Goal: Communication & Community: Answer question/provide support

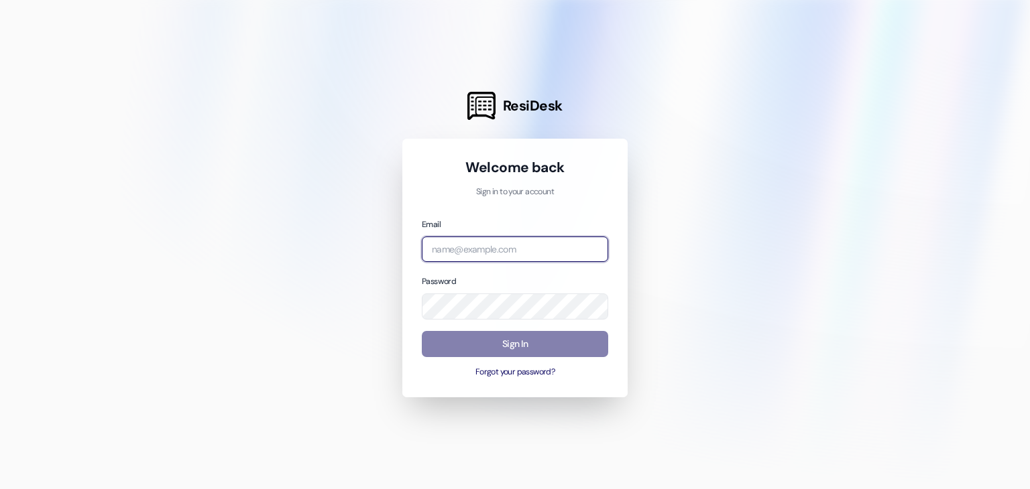
drag, startPoint x: 507, startPoint y: 253, endPoint x: 512, endPoint y: 260, distance: 8.2
click at [507, 253] on input "email" at bounding box center [515, 250] width 186 height 26
type input "[EMAIL_ADDRESS][DOMAIN_NAME]"
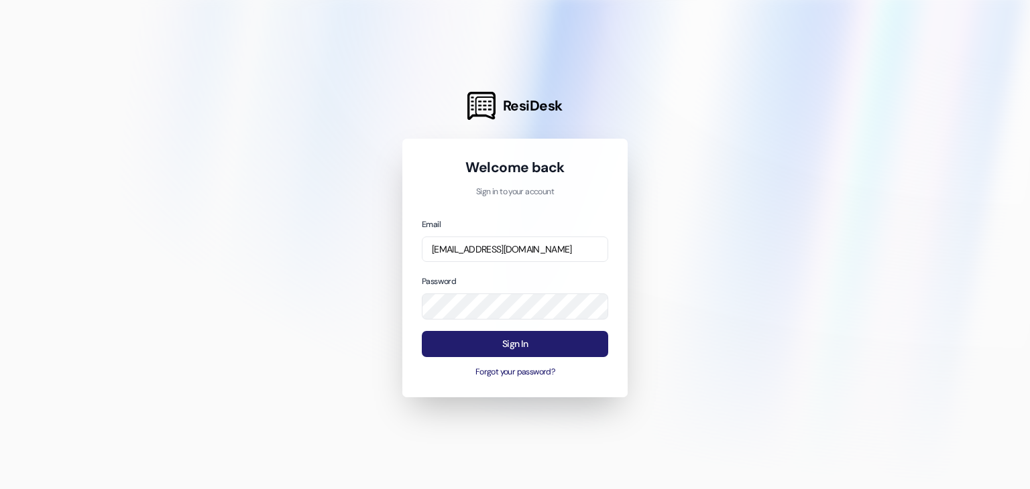
click at [540, 347] on button "Sign In" at bounding box center [515, 344] width 186 height 26
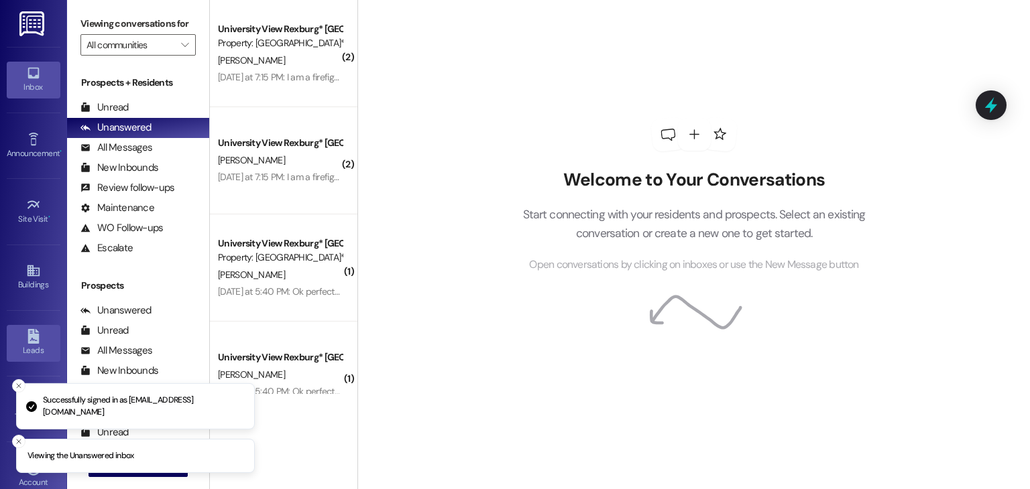
click at [36, 341] on icon at bounding box center [33, 336] width 15 height 15
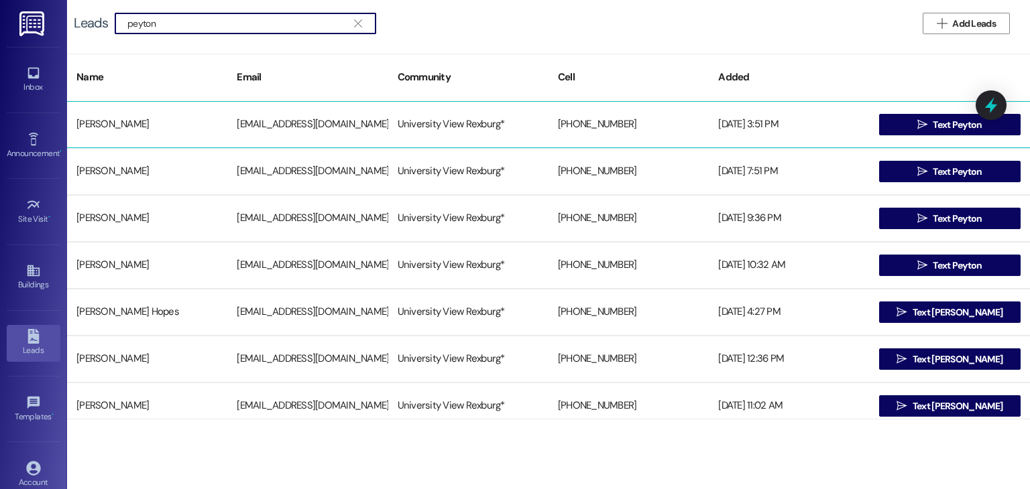
type input "peyton"
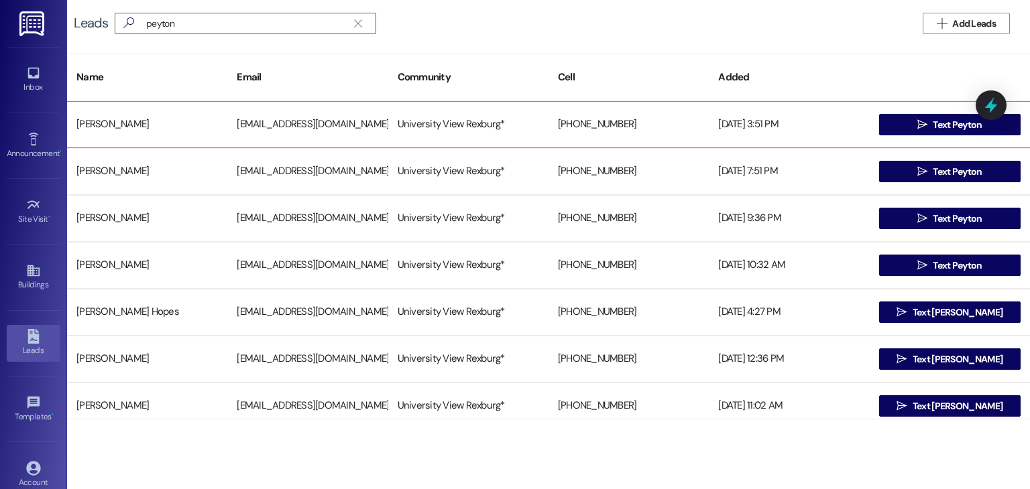
click at [550, 113] on div "[PHONE_NUMBER]" at bounding box center [628, 124] width 160 height 27
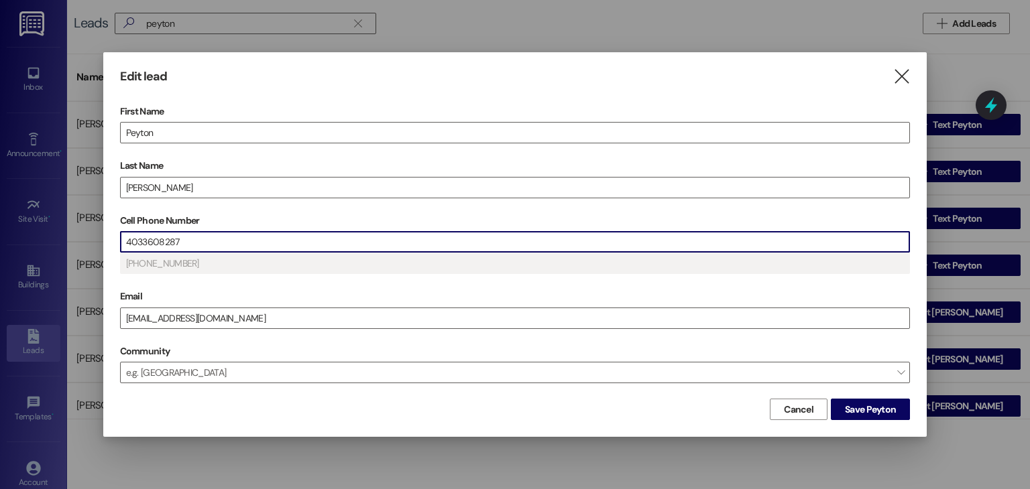
click at [241, 245] on input "4033608287" at bounding box center [515, 242] width 789 height 20
click at [241, 243] on input "4033608287" at bounding box center [515, 242] width 789 height 20
drag, startPoint x: 179, startPoint y: 243, endPoint x: 67, endPoint y: 229, distance: 112.8
click at [68, 229] on div "Edit lead  First Name [PERSON_NAME] Last Name [PERSON_NAME] Cell Phone Number …" at bounding box center [515, 244] width 1030 height 489
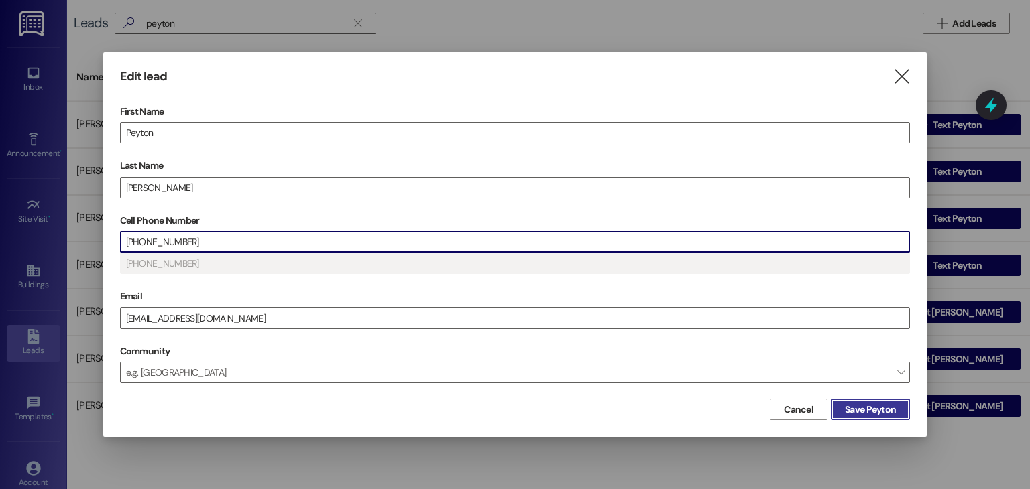
click at [850, 405] on span "Save Peyton" at bounding box center [870, 410] width 51 height 14
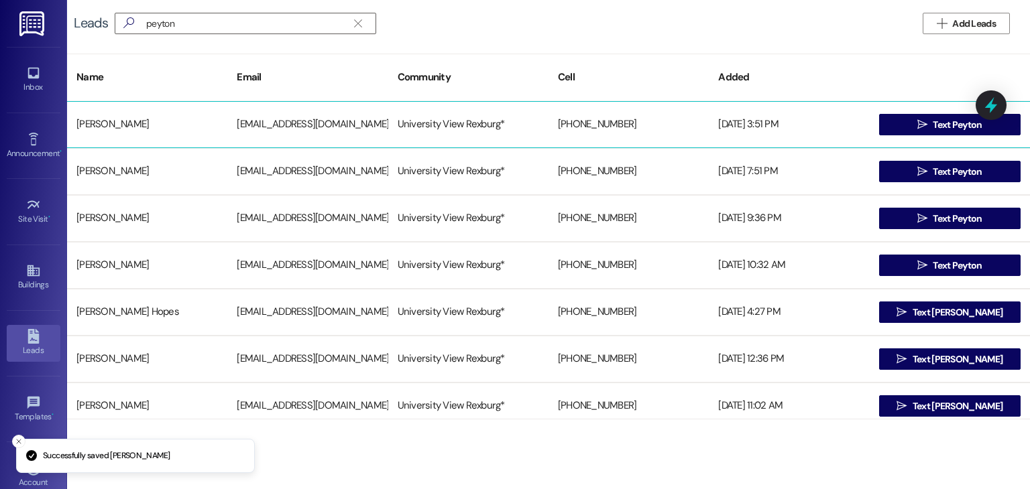
click at [572, 113] on div "[PHONE_NUMBER]" at bounding box center [628, 124] width 160 height 27
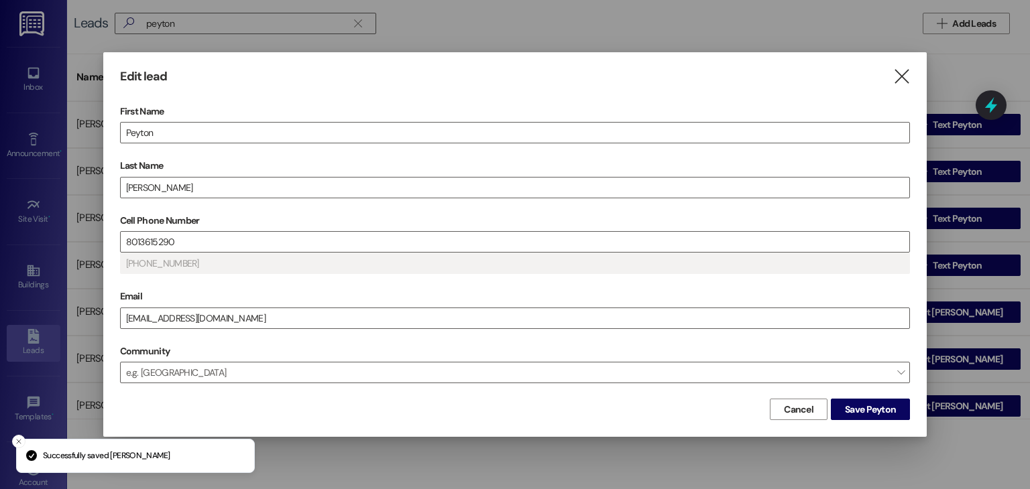
click at [875, 412] on span "Save Peyton" at bounding box center [870, 410] width 51 height 14
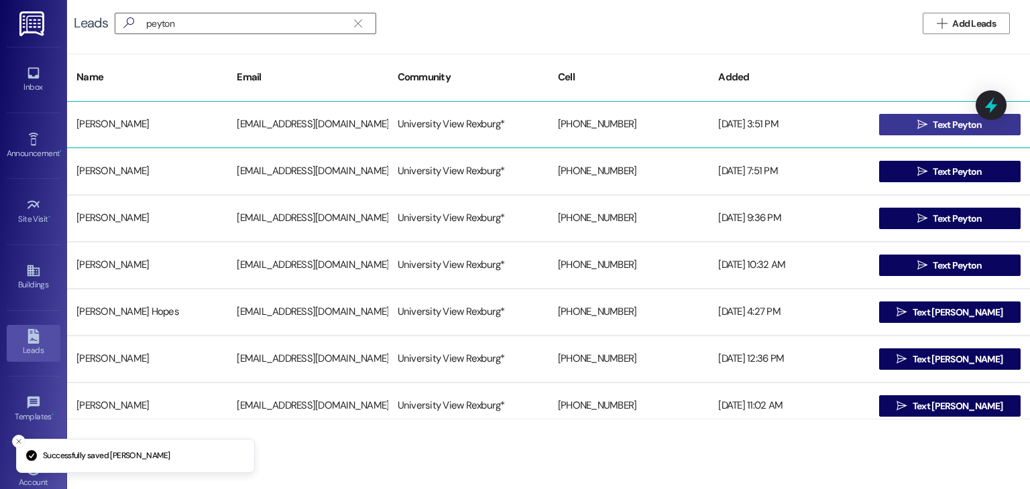
click at [915, 125] on span " Text Peyton" at bounding box center [950, 125] width 70 height 20
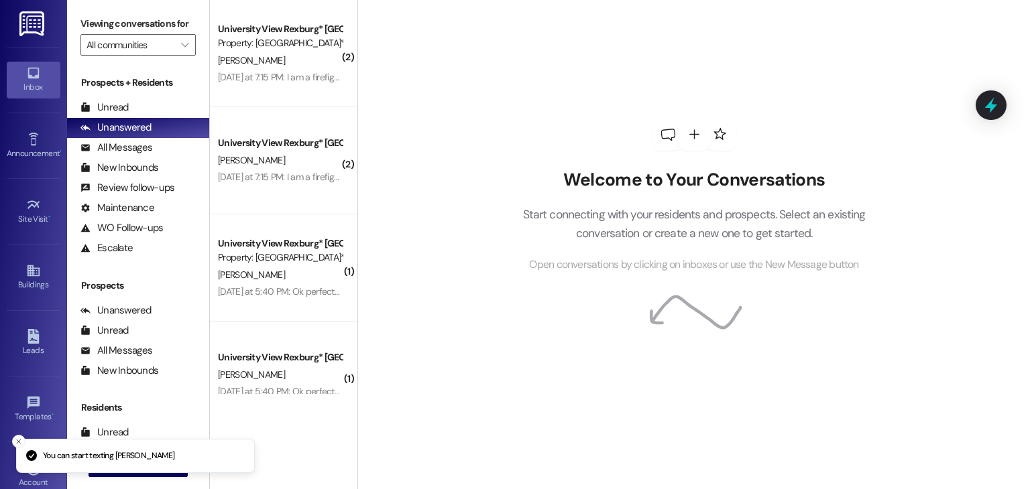
click at [154, 465] on li "Loading your prospect conversation" at bounding box center [135, 447] width 239 height 35
click at [16, 440] on icon "Close toast" at bounding box center [19, 442] width 8 height 8
click at [129, 473] on li "Loading your prospect conversation" at bounding box center [135, 490] width 239 height 35
click at [164, 471] on span "New Message" at bounding box center [146, 466] width 55 height 14
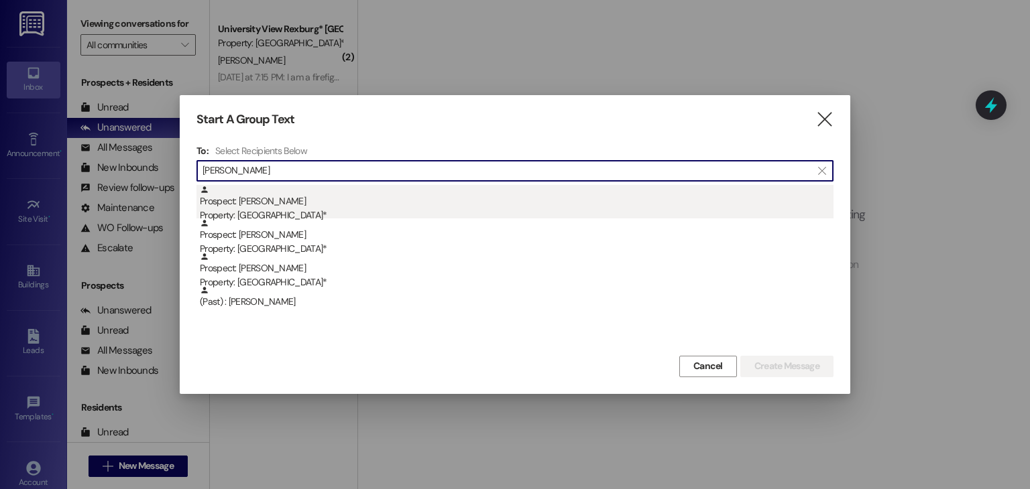
type input "[PERSON_NAME]"
click at [410, 198] on div "Prospect: [PERSON_NAME] Property: [GEOGRAPHIC_DATA]*" at bounding box center [517, 204] width 634 height 38
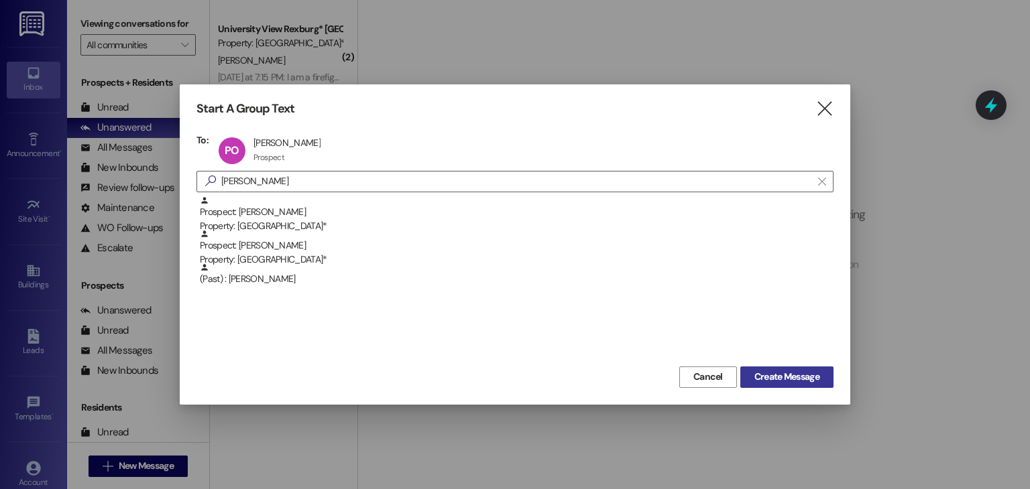
click at [790, 381] on span "Create Message" at bounding box center [786, 377] width 65 height 14
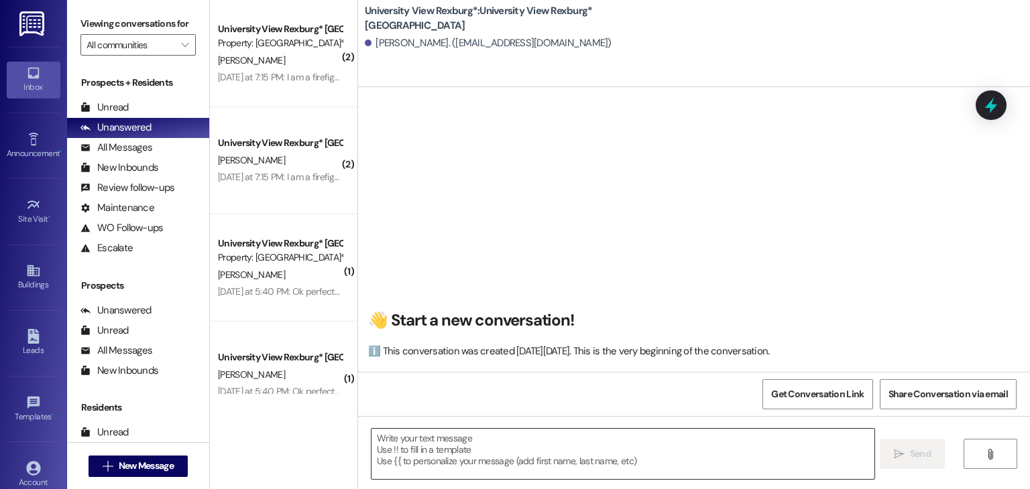
click at [518, 457] on textarea at bounding box center [622, 454] width 502 height 50
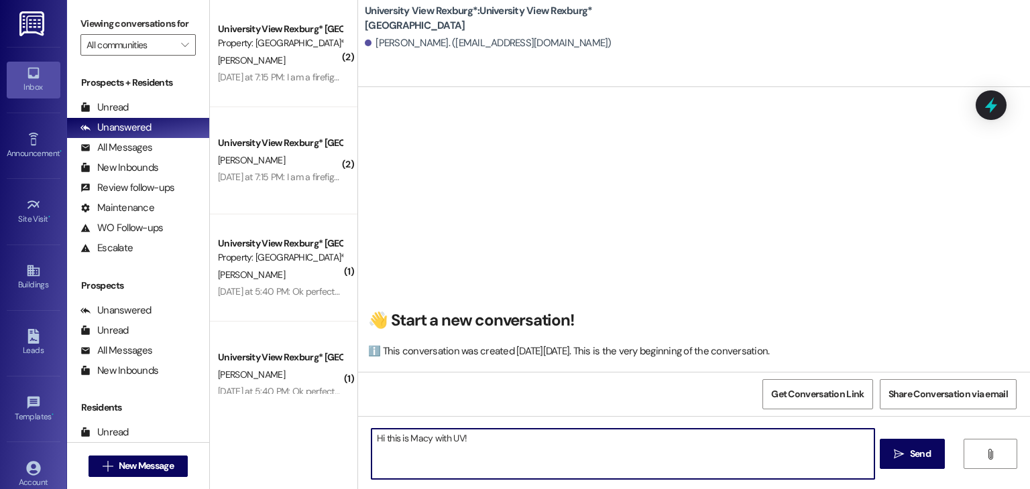
paste textarea "1) Street parking on the road right next to us (U-Permits): [URL][DOMAIN_NAME] …"
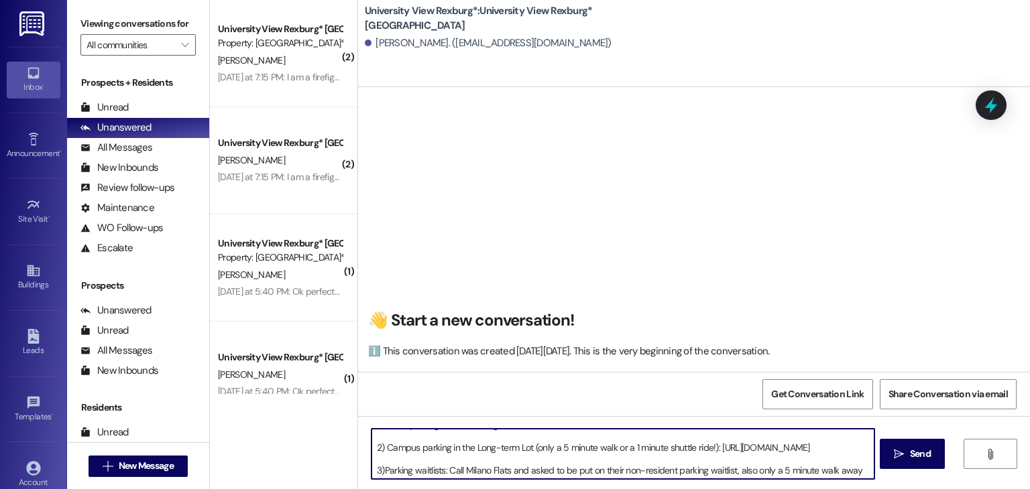
scroll to position [38, 0]
type textarea "Hi this is Macy with UV! 1) Street parking on the road right next to us (U-Perm…"
click at [907, 457] on span "Send" at bounding box center [920, 454] width 26 height 14
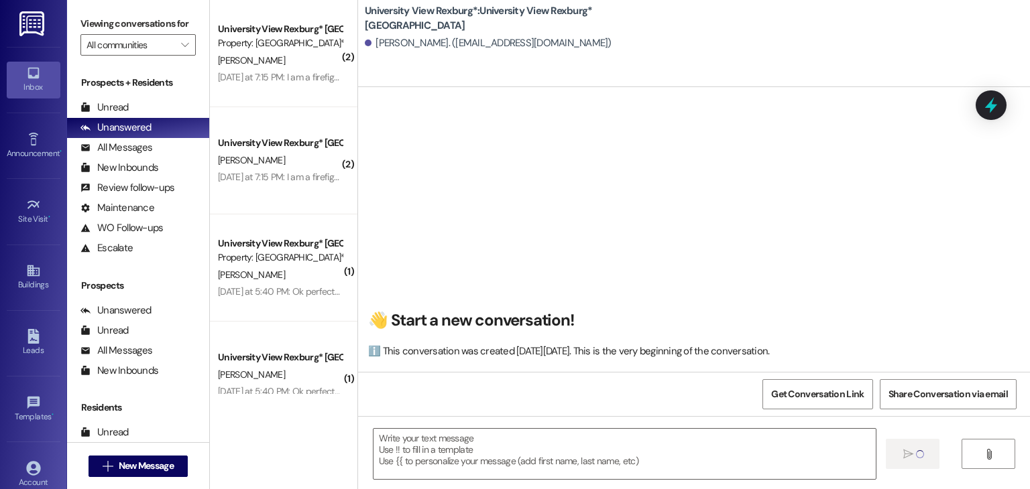
scroll to position [0, 0]
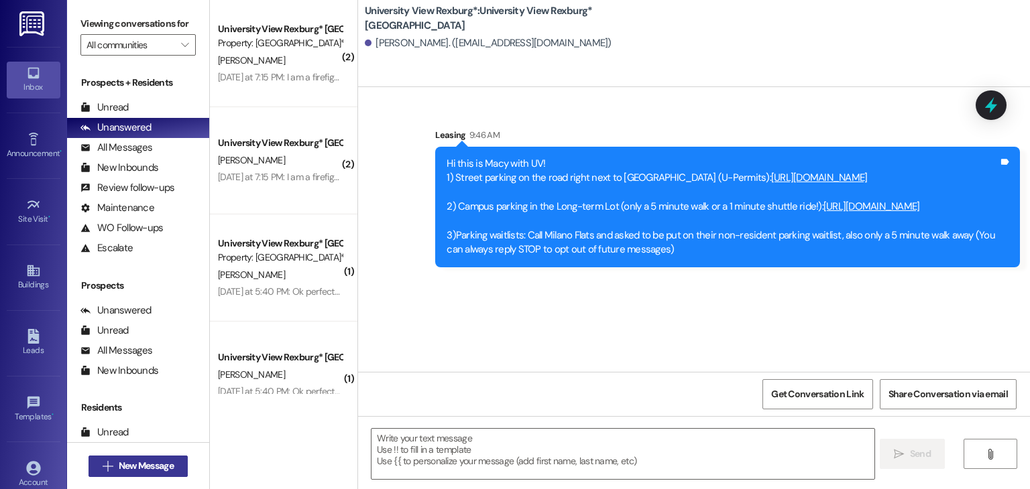
click at [166, 470] on span "New Message" at bounding box center [146, 466] width 55 height 14
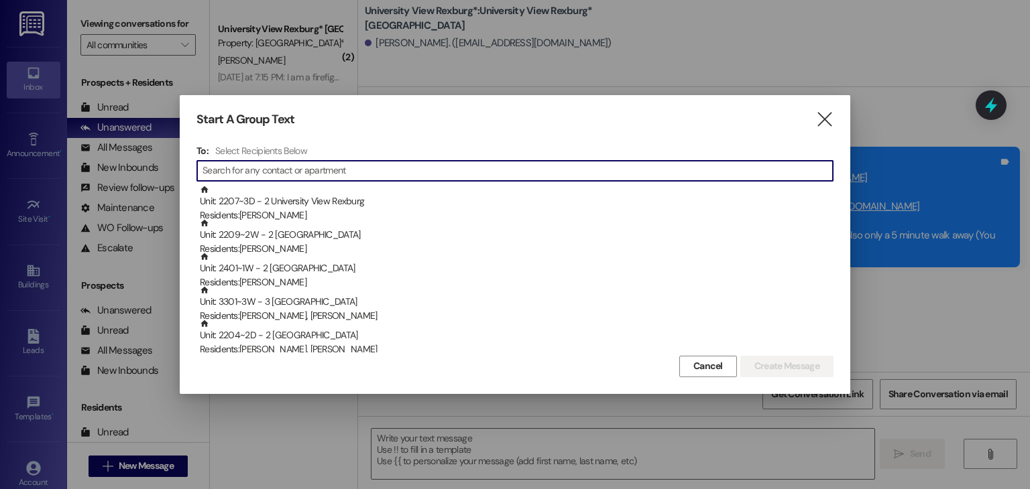
type input "[PERSON_NAME], Leinakea"
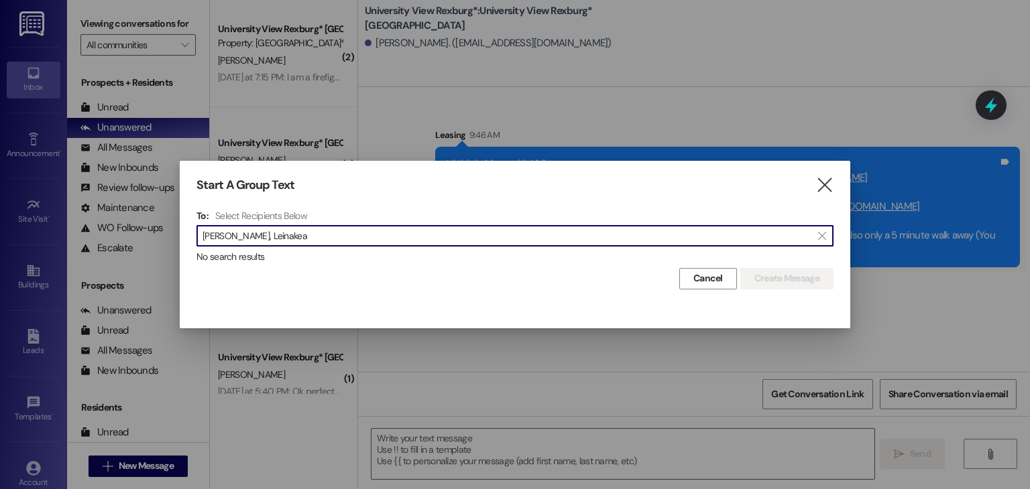
drag, startPoint x: 315, startPoint y: 235, endPoint x: 129, endPoint y: 226, distance: 186.0
click at [130, 226] on div "Start A Group Text  To: Select Recipients Below  [PERSON_NAME], Leinakea  No…" at bounding box center [515, 244] width 1030 height 489
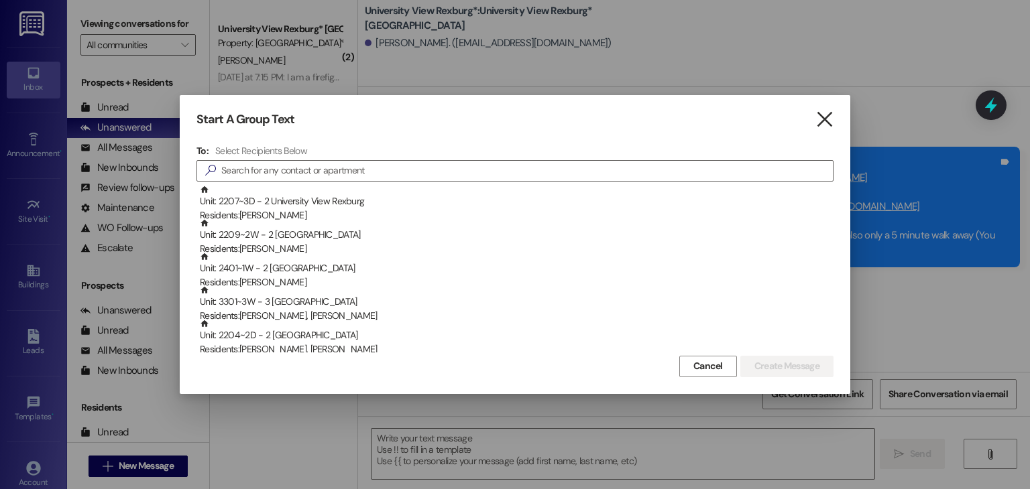
click at [818, 113] on icon "" at bounding box center [824, 120] width 18 height 14
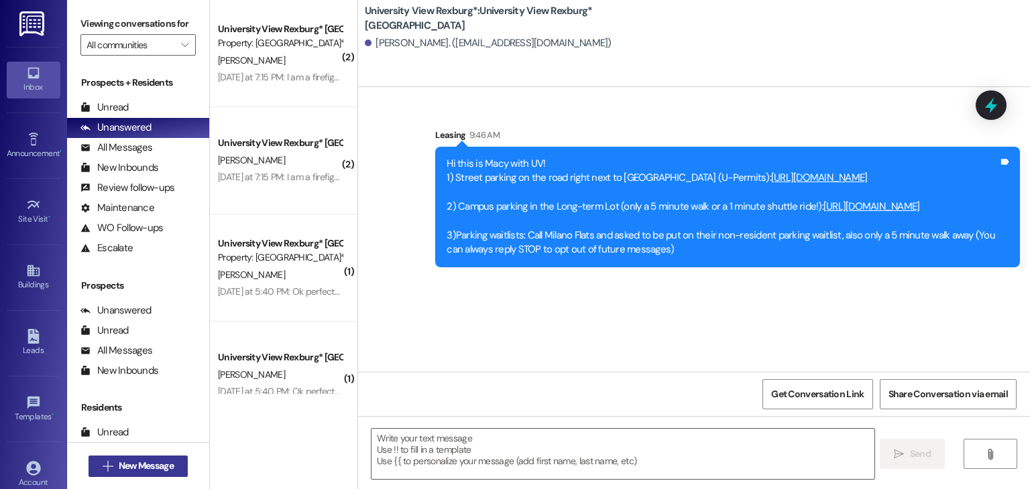
click at [150, 465] on span "New Message" at bounding box center [146, 466] width 55 height 14
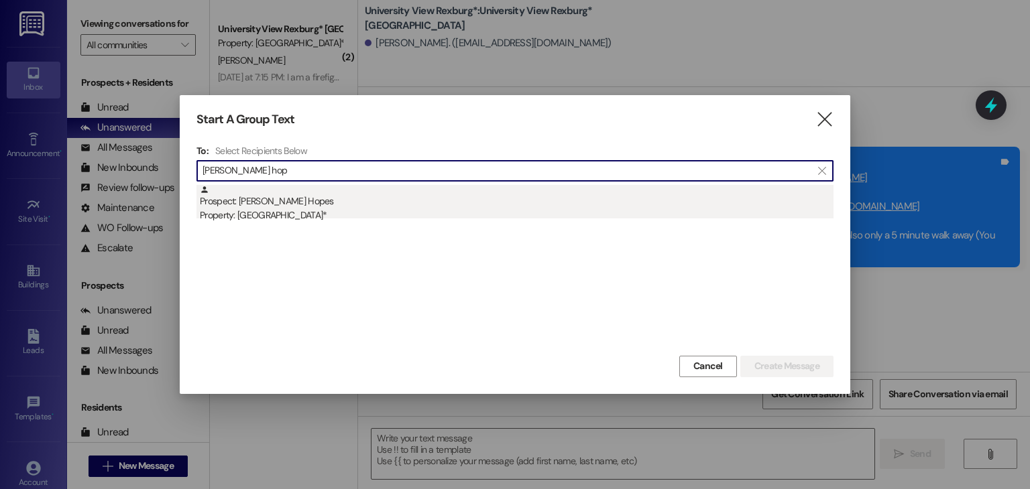
type input "[PERSON_NAME] hop"
click at [322, 203] on div "Prospect: [PERSON_NAME] Hopes Property: University View Rexburg*" at bounding box center [517, 204] width 634 height 38
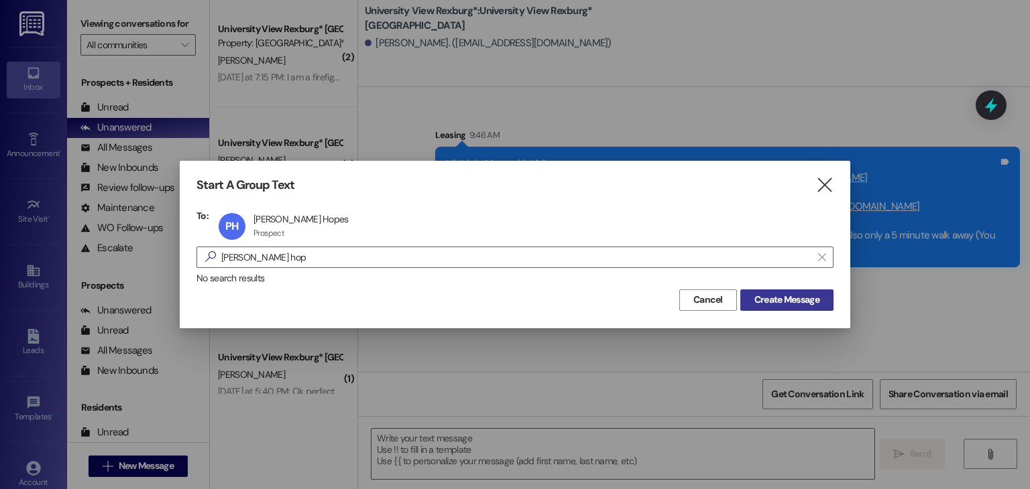
click at [792, 300] on span "Create Message" at bounding box center [786, 300] width 65 height 14
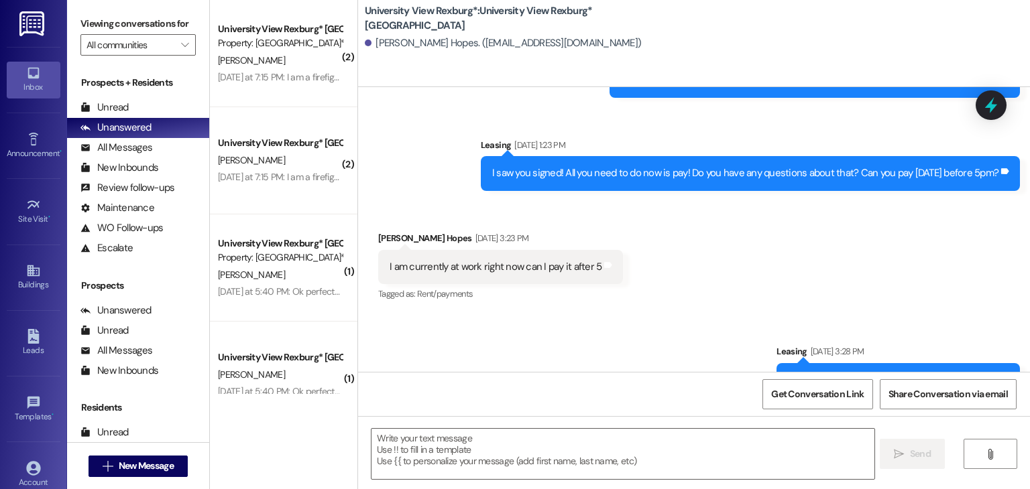
scroll to position [406, 0]
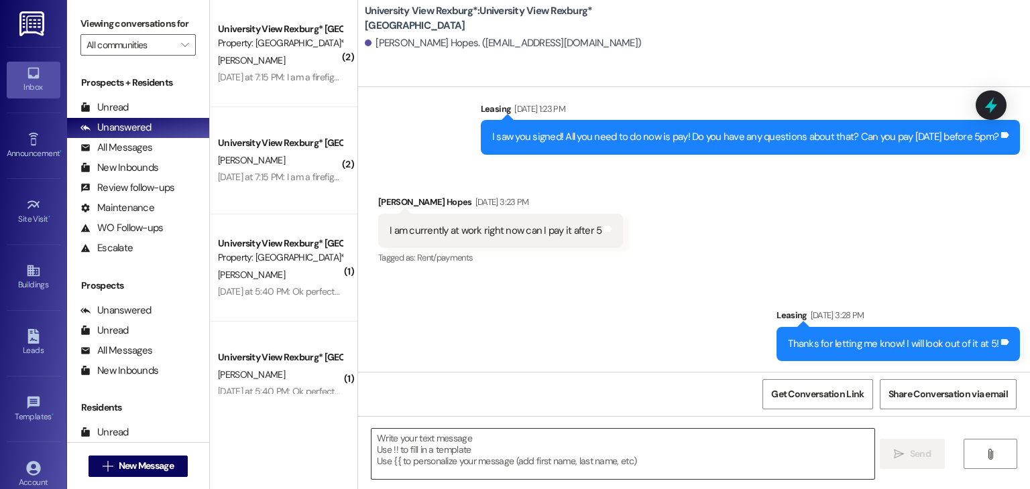
click at [594, 438] on textarea at bounding box center [622, 454] width 502 height 50
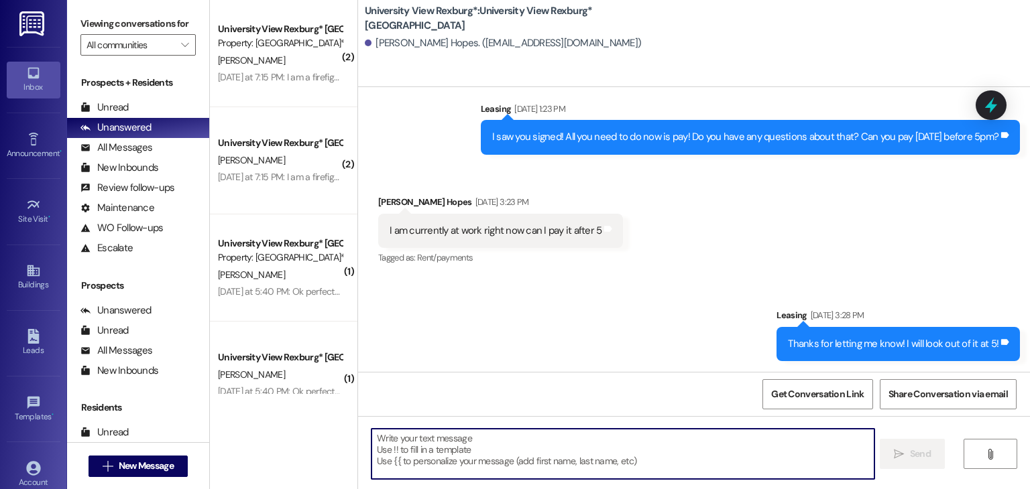
type textarea "I"
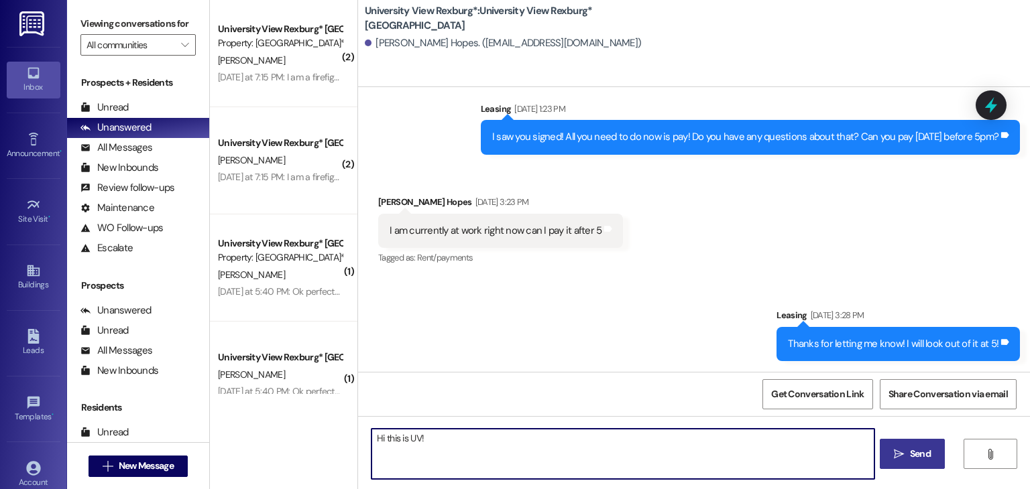
type textarea "Hi this is UV!"
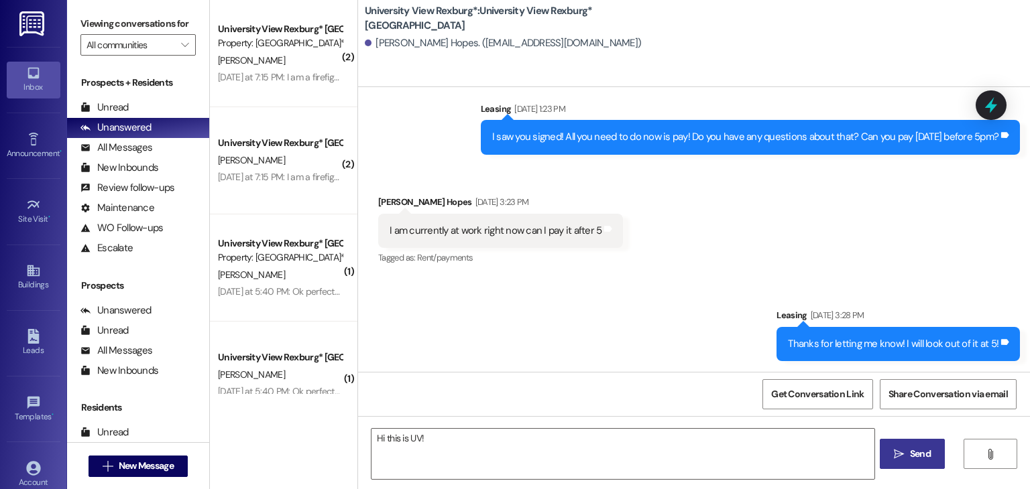
click at [907, 454] on span "Send" at bounding box center [920, 454] width 26 height 14
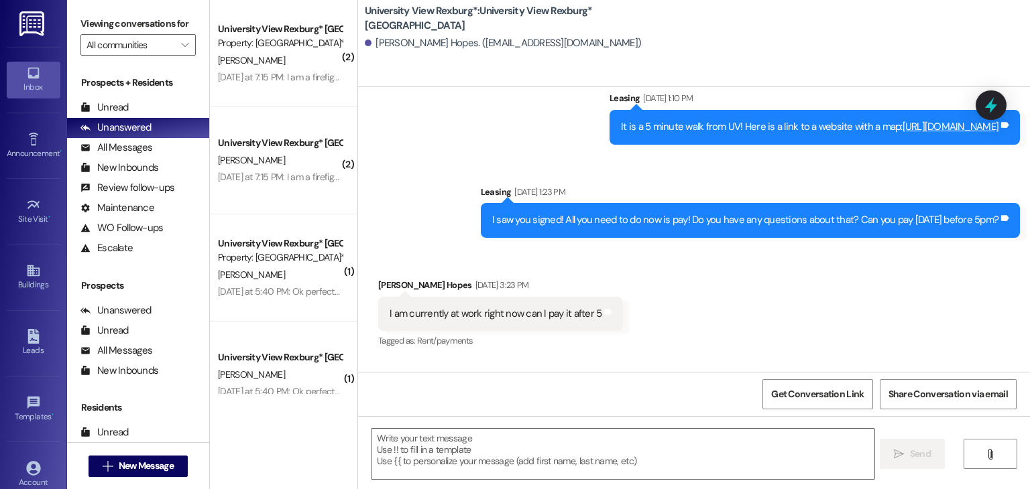
scroll to position [312, 0]
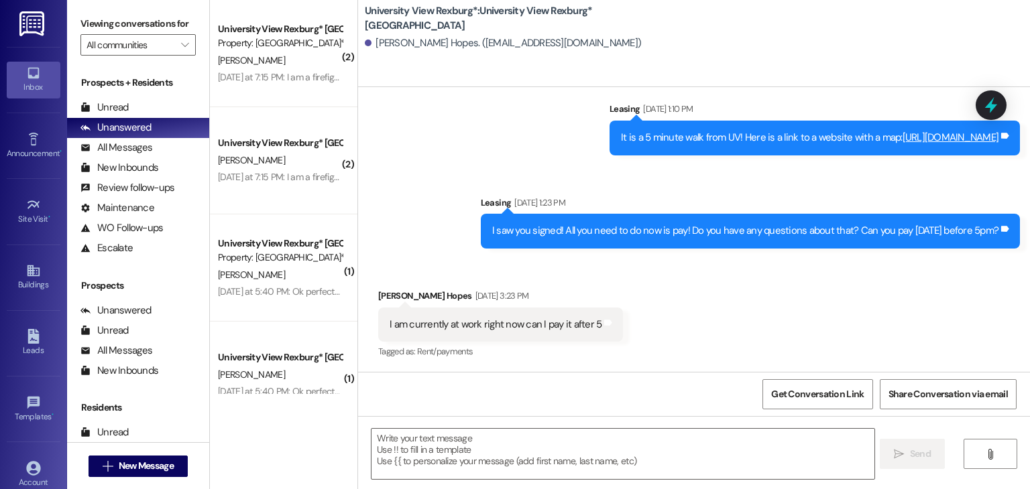
click at [408, 112] on div "Sent via SMS Leasing [DATE] 1:10 PM It is a 5 minute walk from UV! Here is a li…" at bounding box center [694, 165] width 672 height 187
